Goal: Check status: Check status

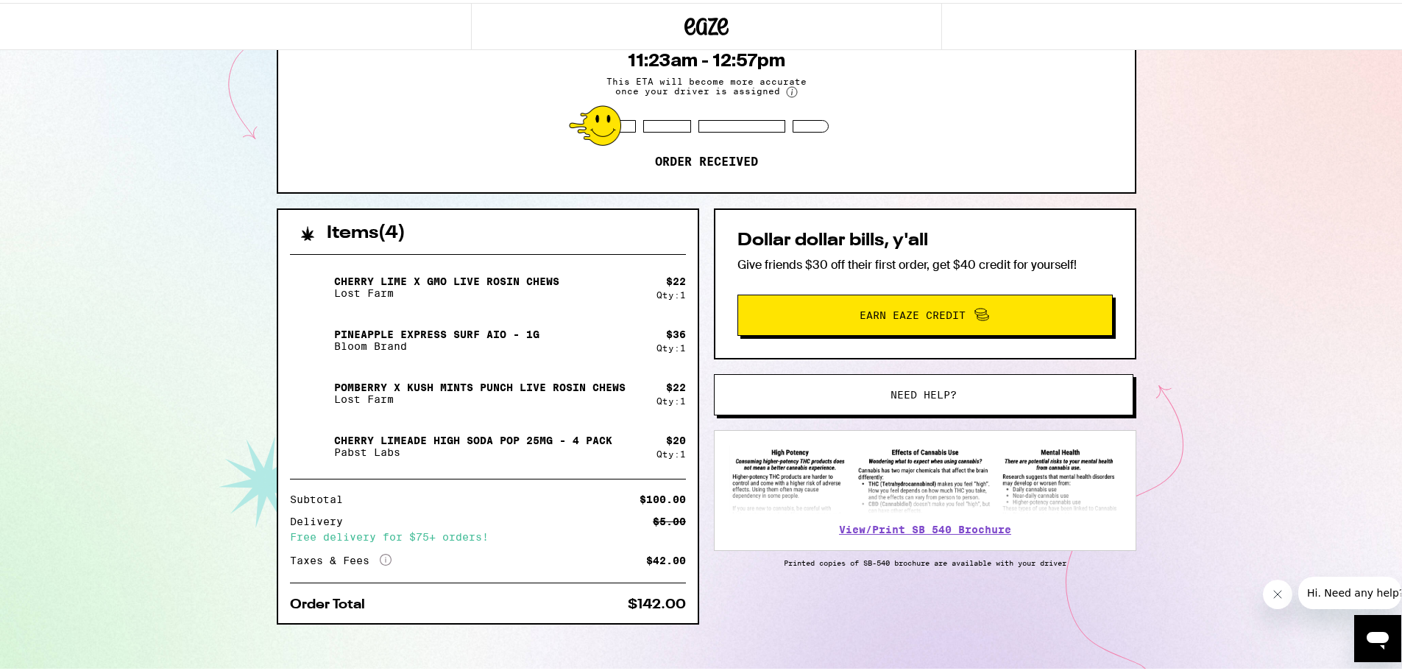
scroll to position [174, 0]
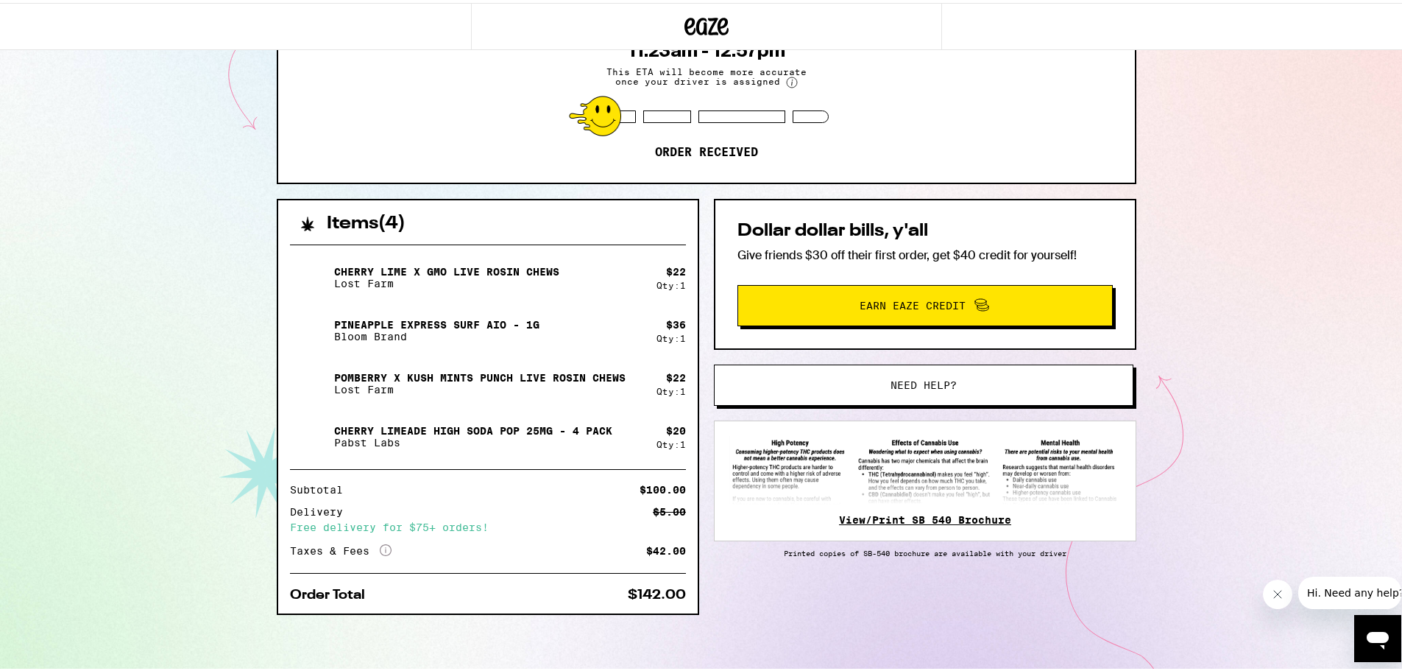
click at [894, 512] on link "View/Print SB 540 Brochure" at bounding box center [925, 517] width 172 height 12
click at [755, 484] on img at bounding box center [926, 467] width 392 height 68
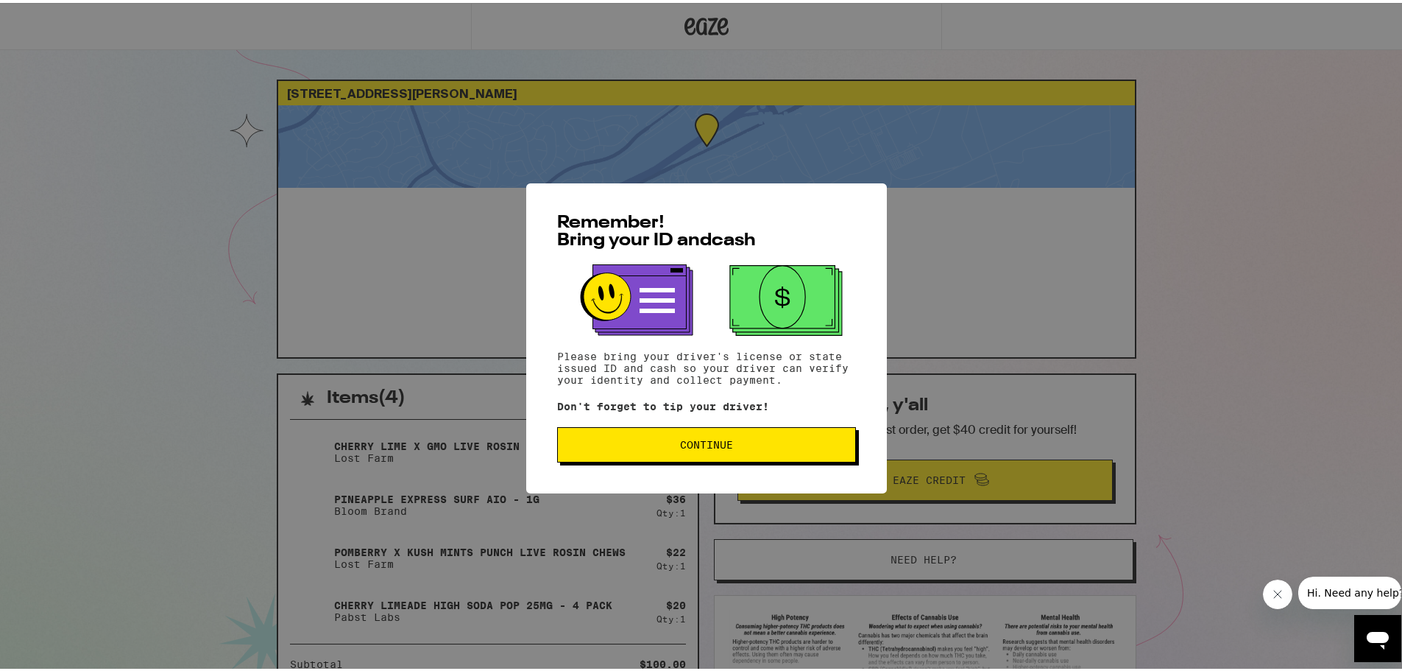
click at [720, 447] on span "Continue" at bounding box center [706, 442] width 53 height 10
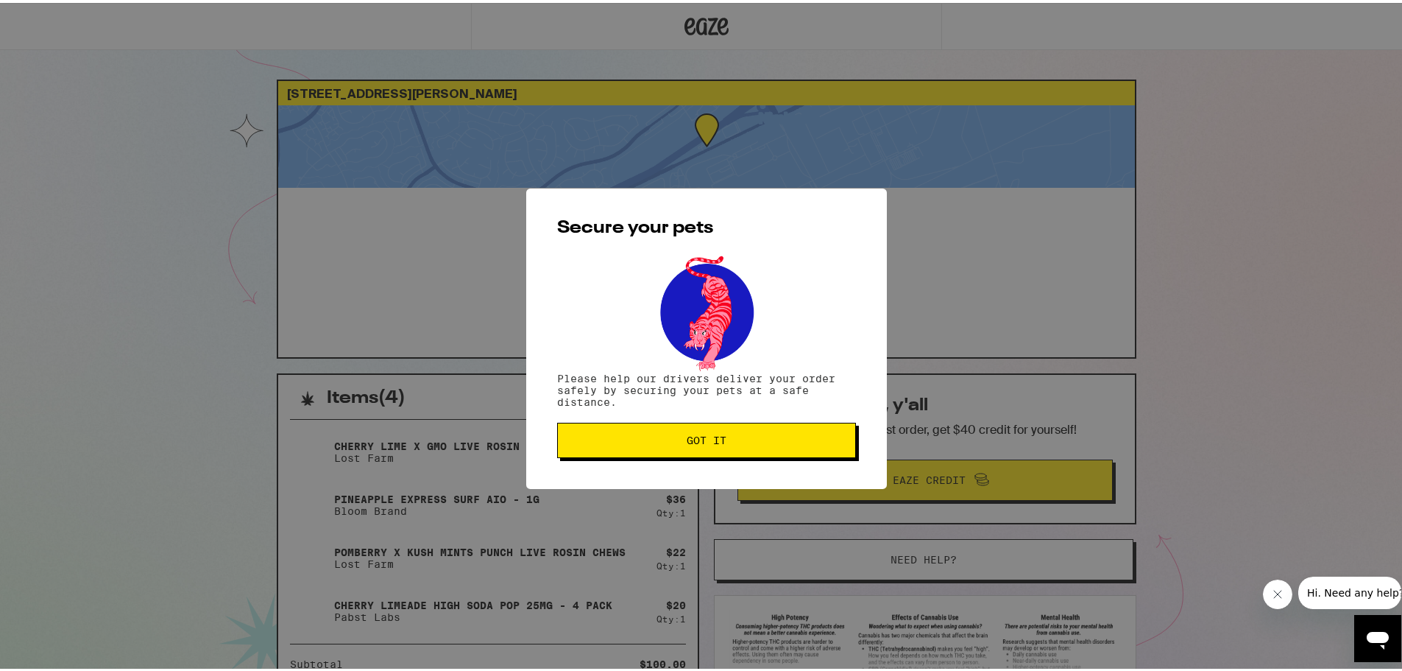
click at [687, 432] on span "Got it" at bounding box center [707, 437] width 40 height 10
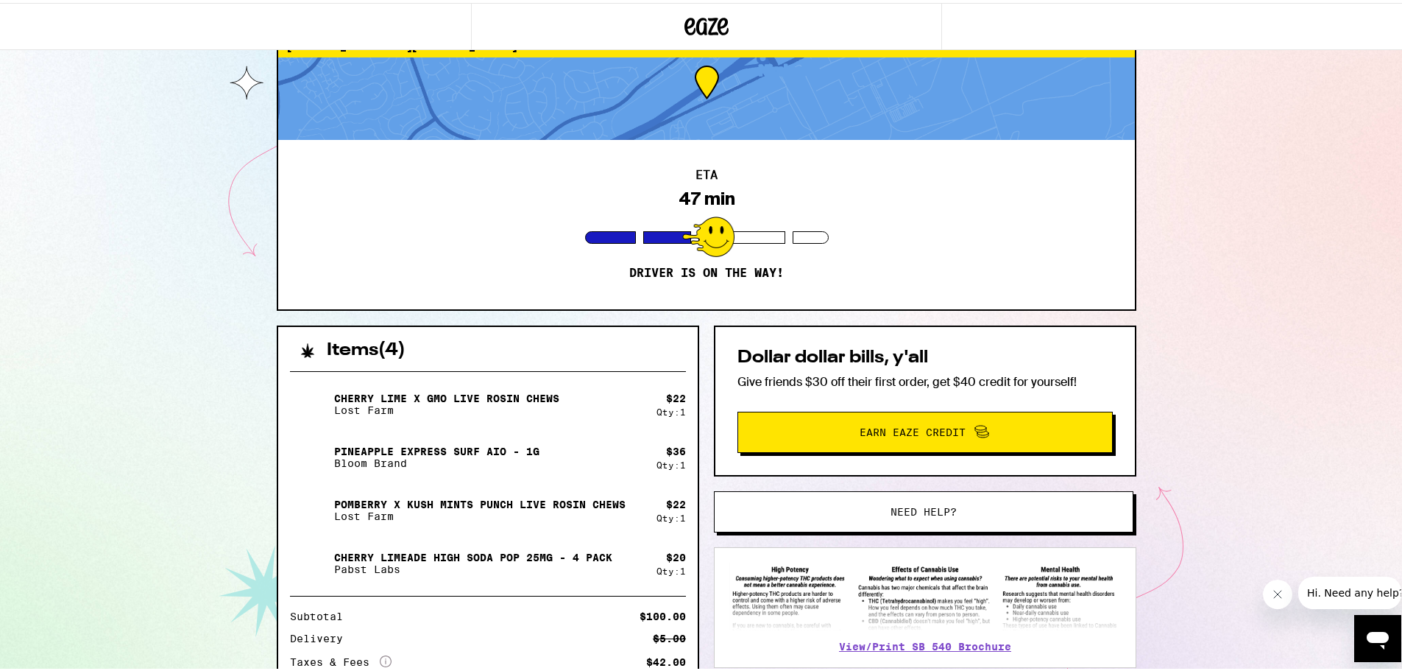
scroll to position [74, 0]
